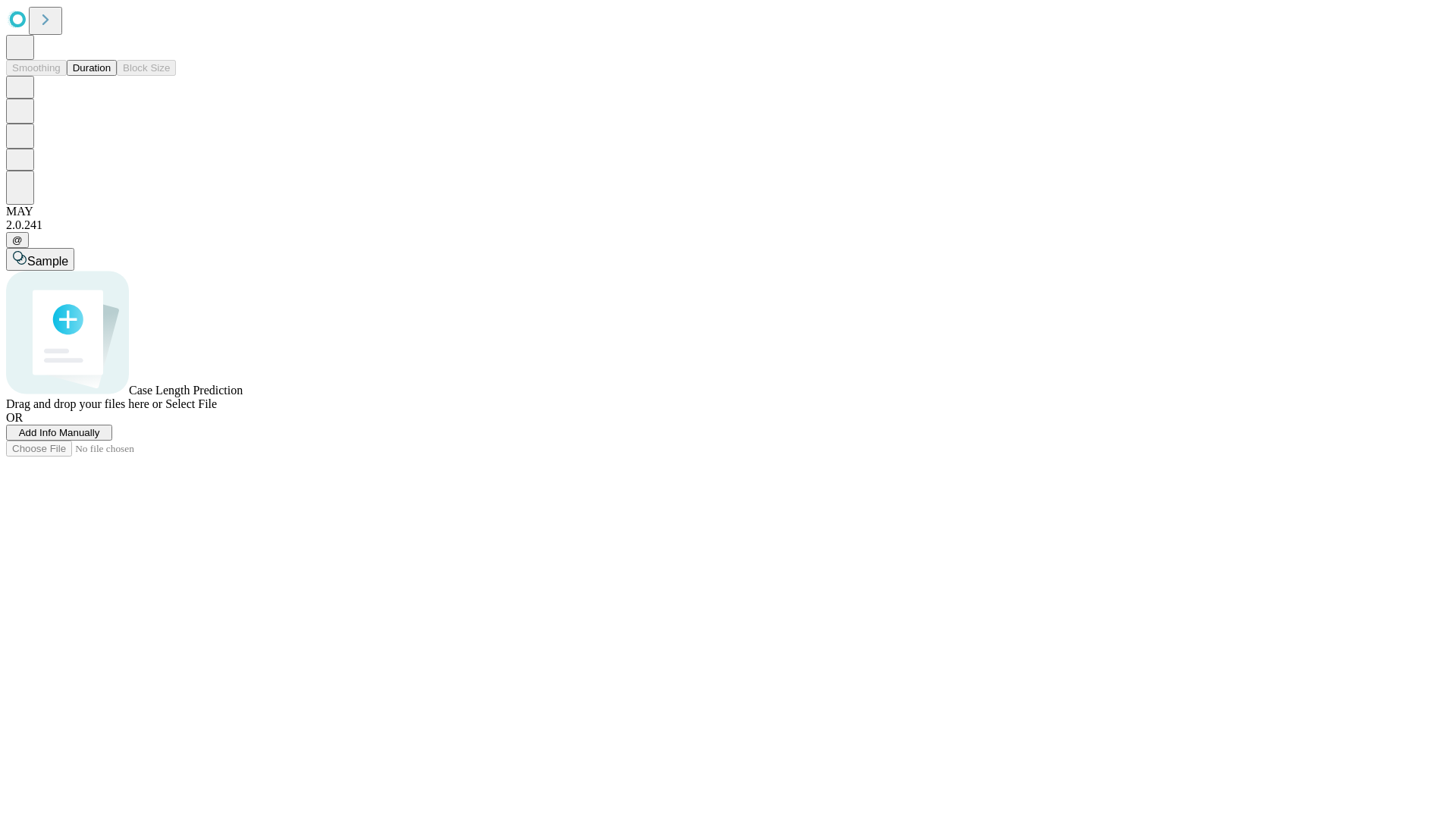
click at [110, 76] on button "Duration" at bounding box center [92, 68] width 50 height 16
click at [68, 254] on span "Sample" at bounding box center [48, 261] width 41 height 13
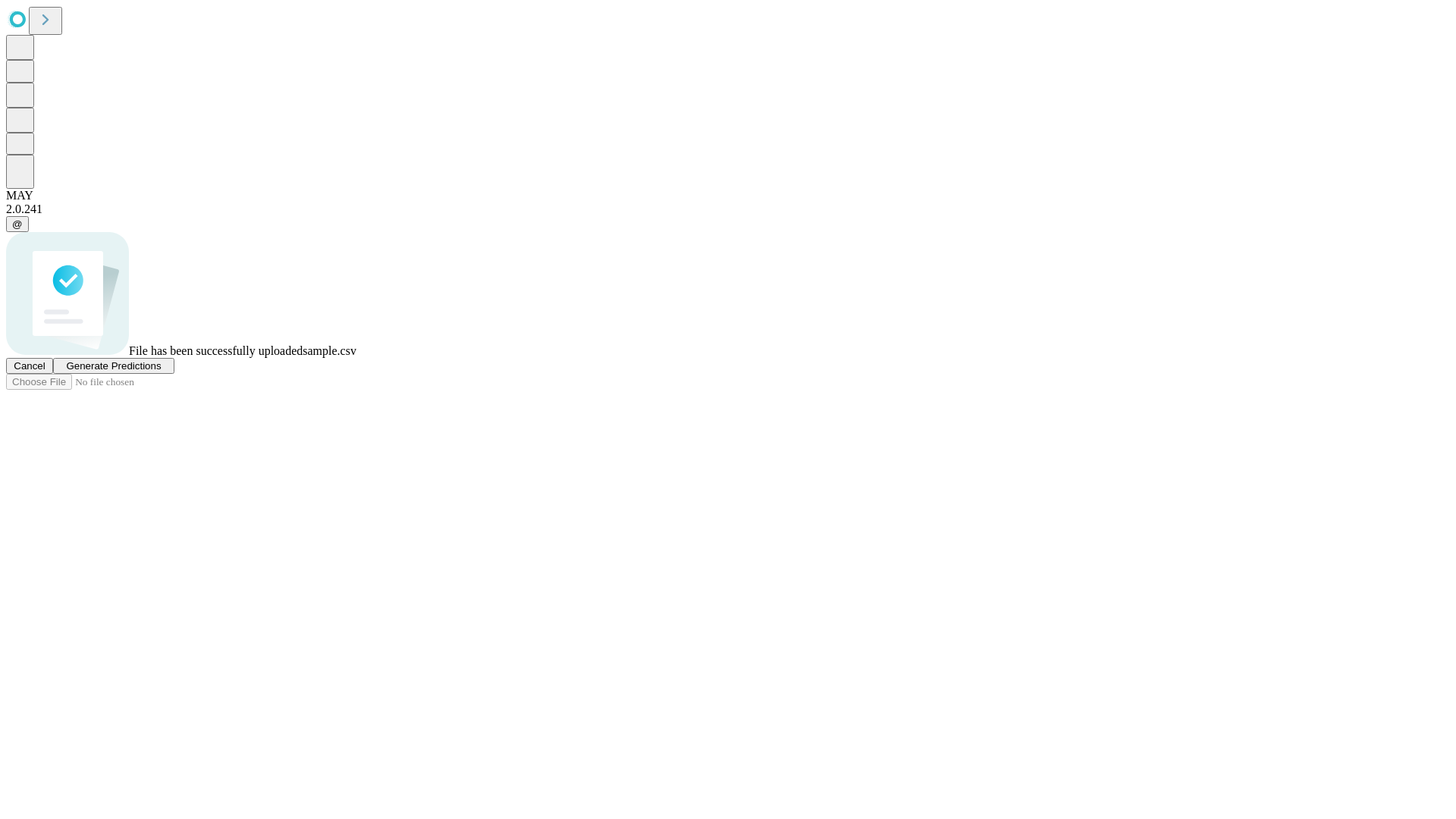
click at [160, 372] on span "Generate Predictions" at bounding box center [113, 366] width 95 height 12
